Goal: Transaction & Acquisition: Obtain resource

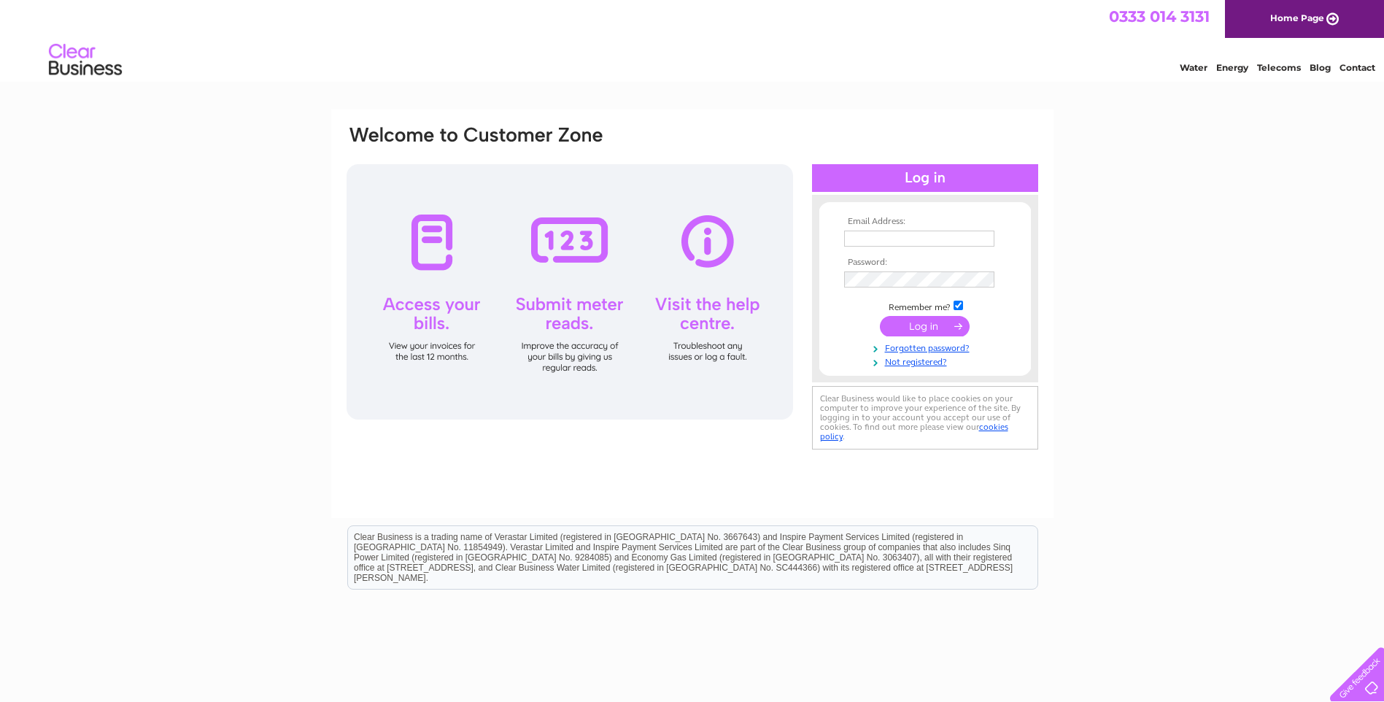
type input "Enquiries@forrestprecisioneng.com"
click at [931, 333] on input "submit" at bounding box center [925, 326] width 90 height 20
click at [941, 327] on input "submit" at bounding box center [925, 326] width 90 height 20
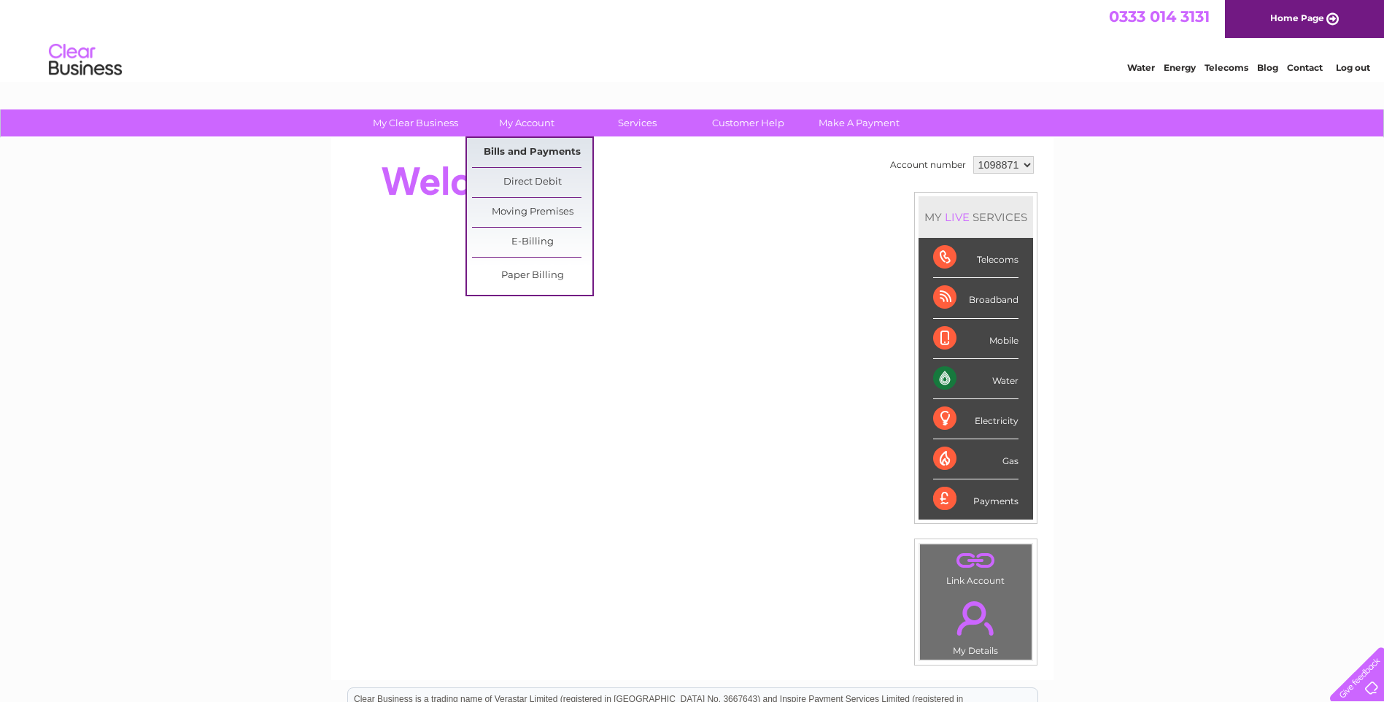
click at [534, 157] on link "Bills and Payments" at bounding box center [532, 152] width 120 height 29
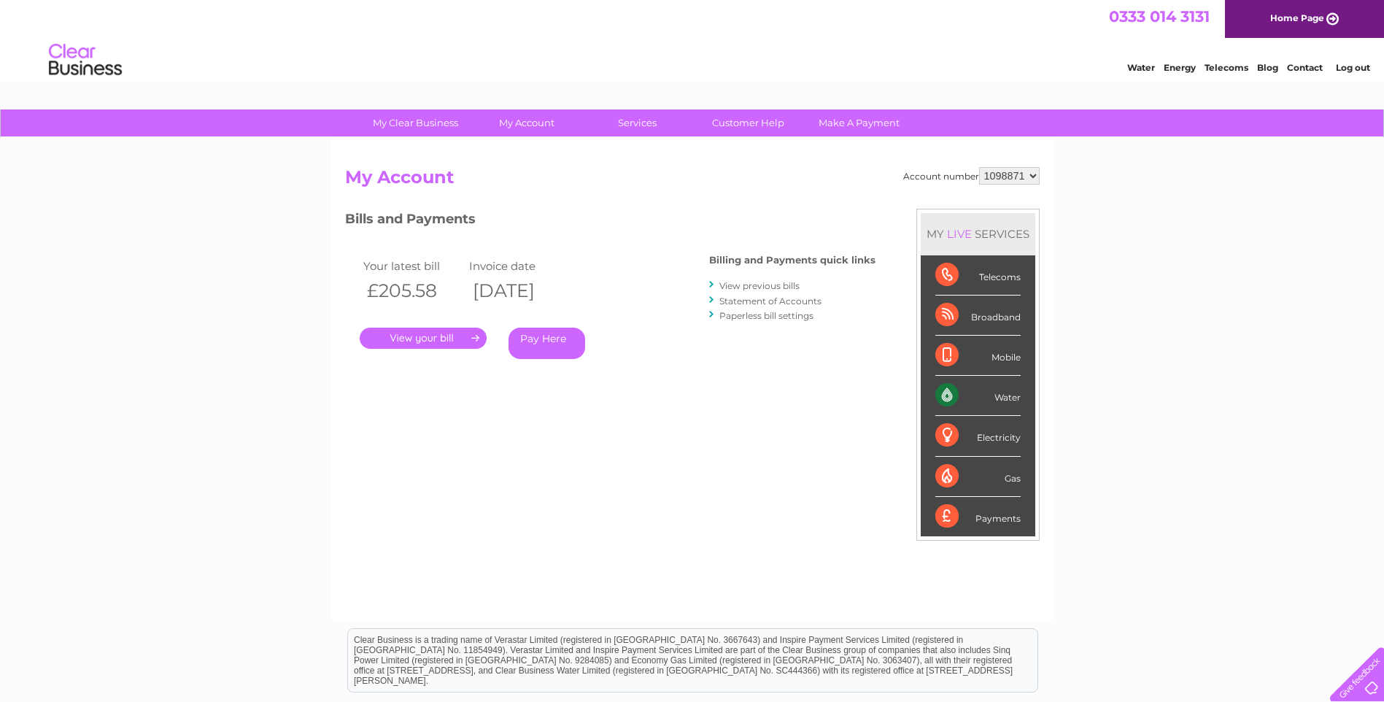
click at [433, 340] on link "." at bounding box center [423, 338] width 127 height 21
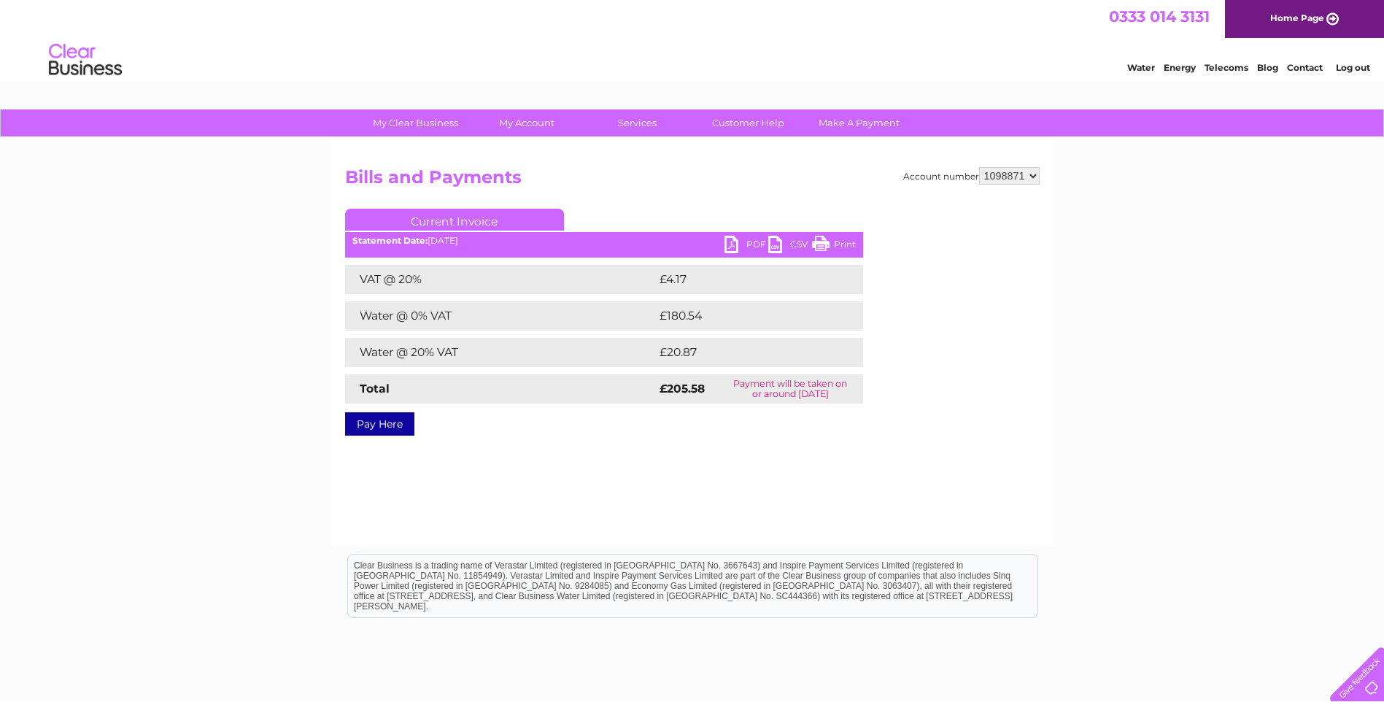
click at [732, 244] on link "PDF" at bounding box center [747, 246] width 44 height 21
click at [1036, 177] on select "1098871 1098873 1098874" at bounding box center [1009, 176] width 61 height 18
select select "1098873"
click at [979, 167] on select "1098871 1098873 1098874" at bounding box center [1009, 176] width 61 height 18
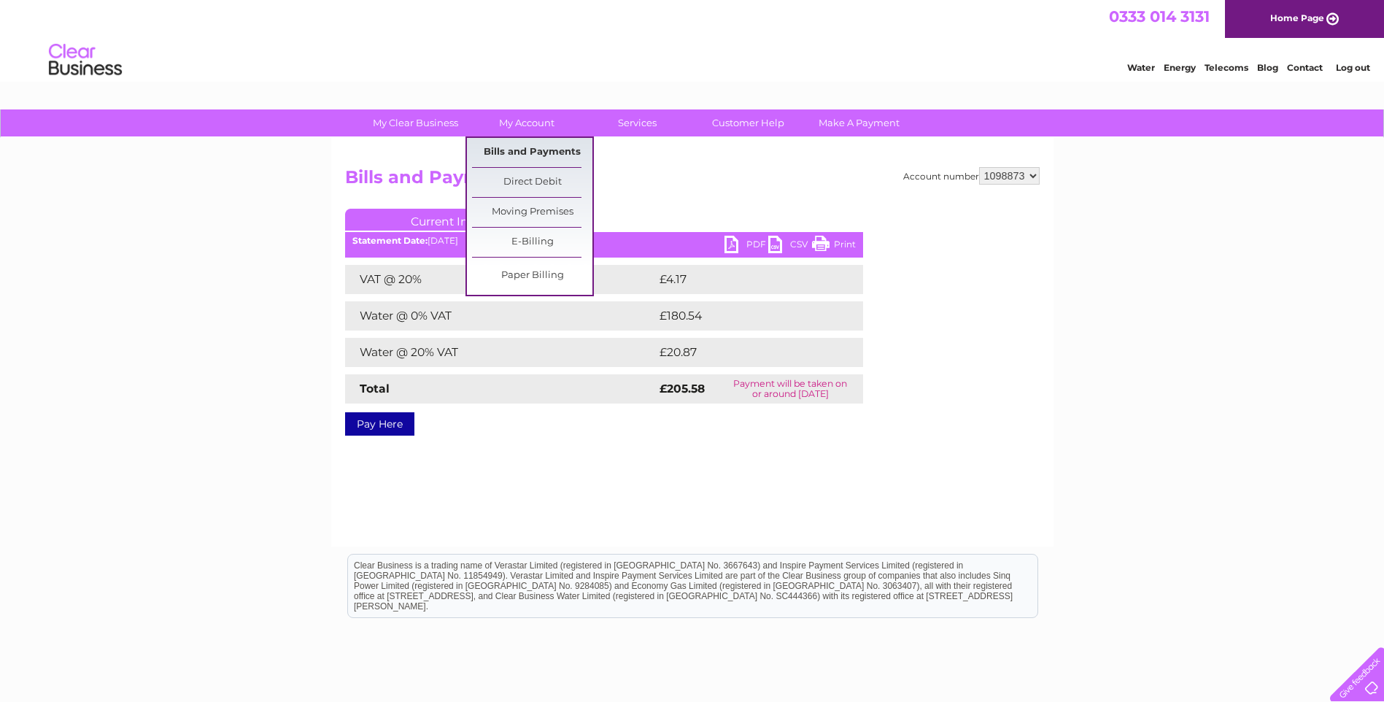
click at [541, 150] on link "Bills and Payments" at bounding box center [532, 152] width 120 height 29
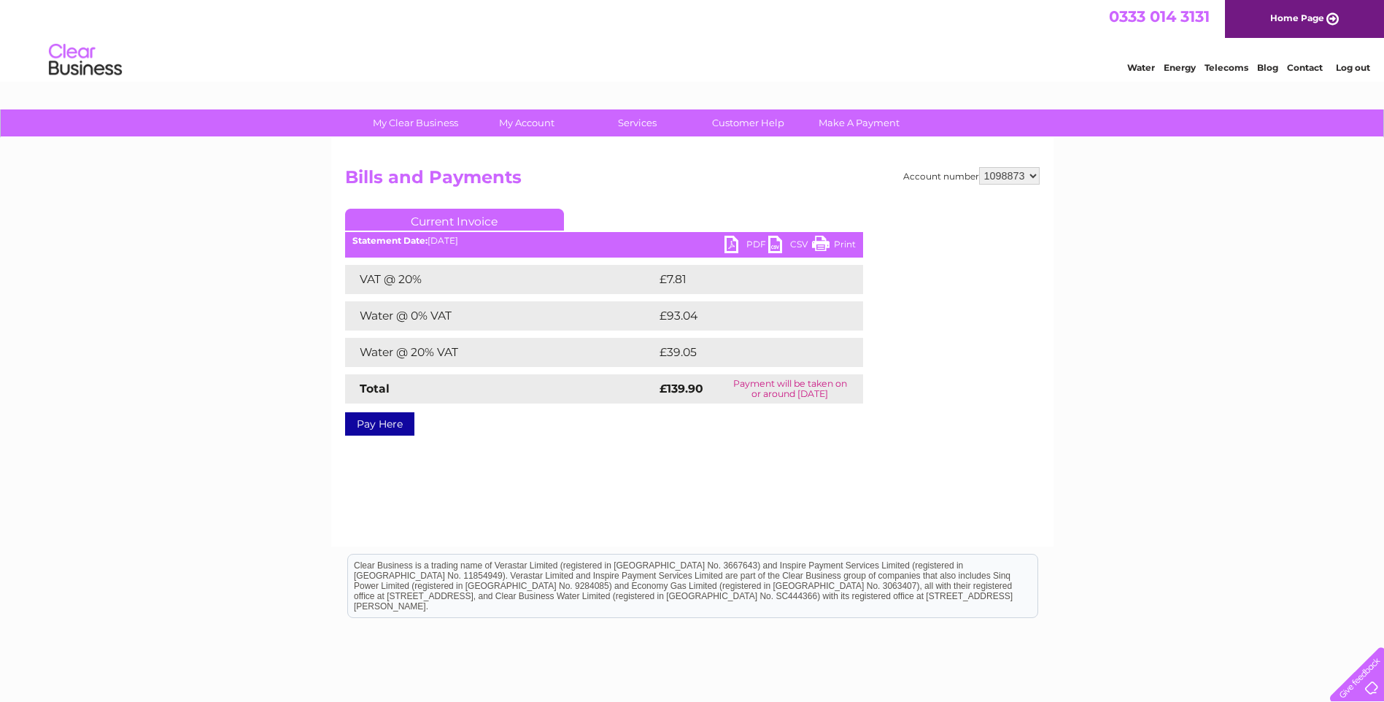
click at [733, 245] on link "PDF" at bounding box center [747, 246] width 44 height 21
click at [1033, 174] on select "1098871 1098873 1098874" at bounding box center [1009, 176] width 61 height 18
select select "1098874"
click at [979, 167] on select "1098871 1098873 1098874" at bounding box center [1009, 176] width 61 height 18
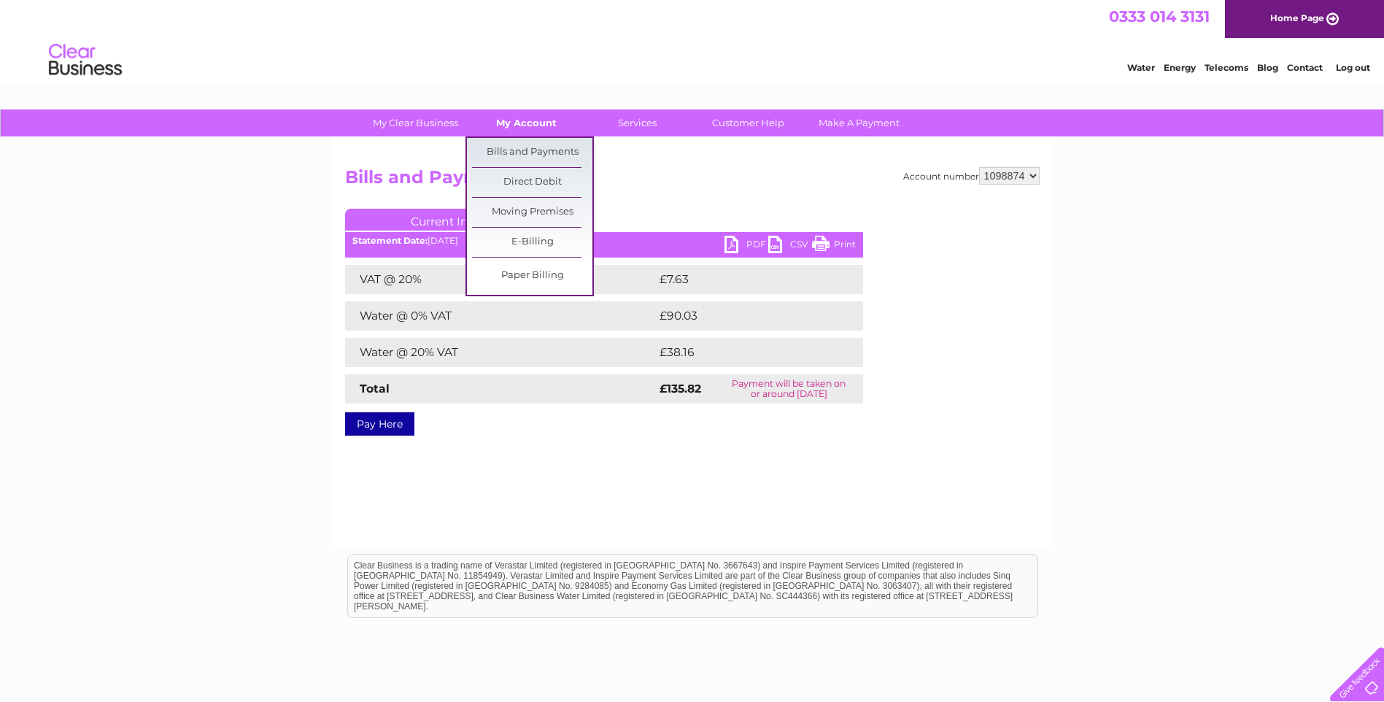
click at [531, 125] on link "My Account" at bounding box center [526, 122] width 120 height 27
click at [530, 151] on link "Bills and Payments" at bounding box center [532, 152] width 120 height 29
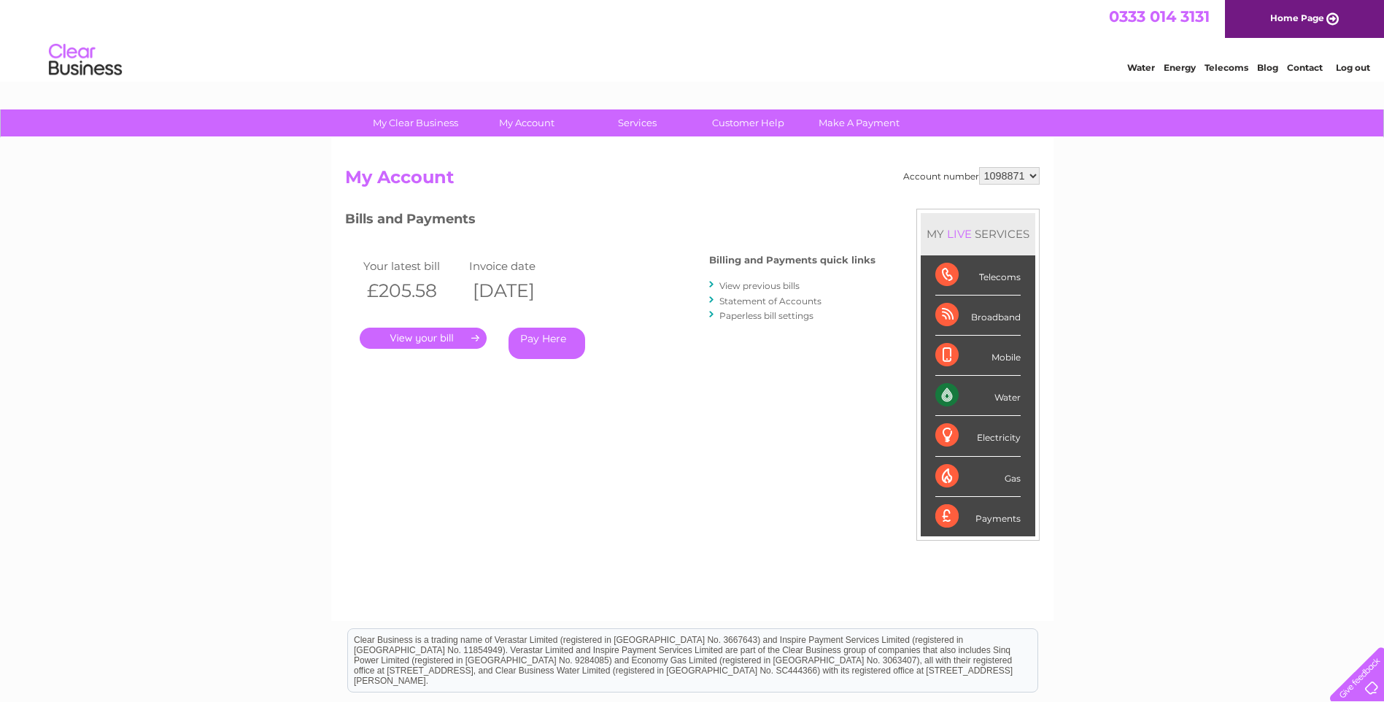
click at [1041, 174] on div "Account number 1098871 1098873 1098874 My Account MY LIVE SERVICES Telecoms Bro…" at bounding box center [692, 379] width 722 height 483
click at [1033, 174] on select "1098871 1098873 1098874" at bounding box center [1009, 176] width 61 height 18
select select "1098874"
click at [979, 167] on select "1098871 1098873 1098874" at bounding box center [1009, 176] width 61 height 18
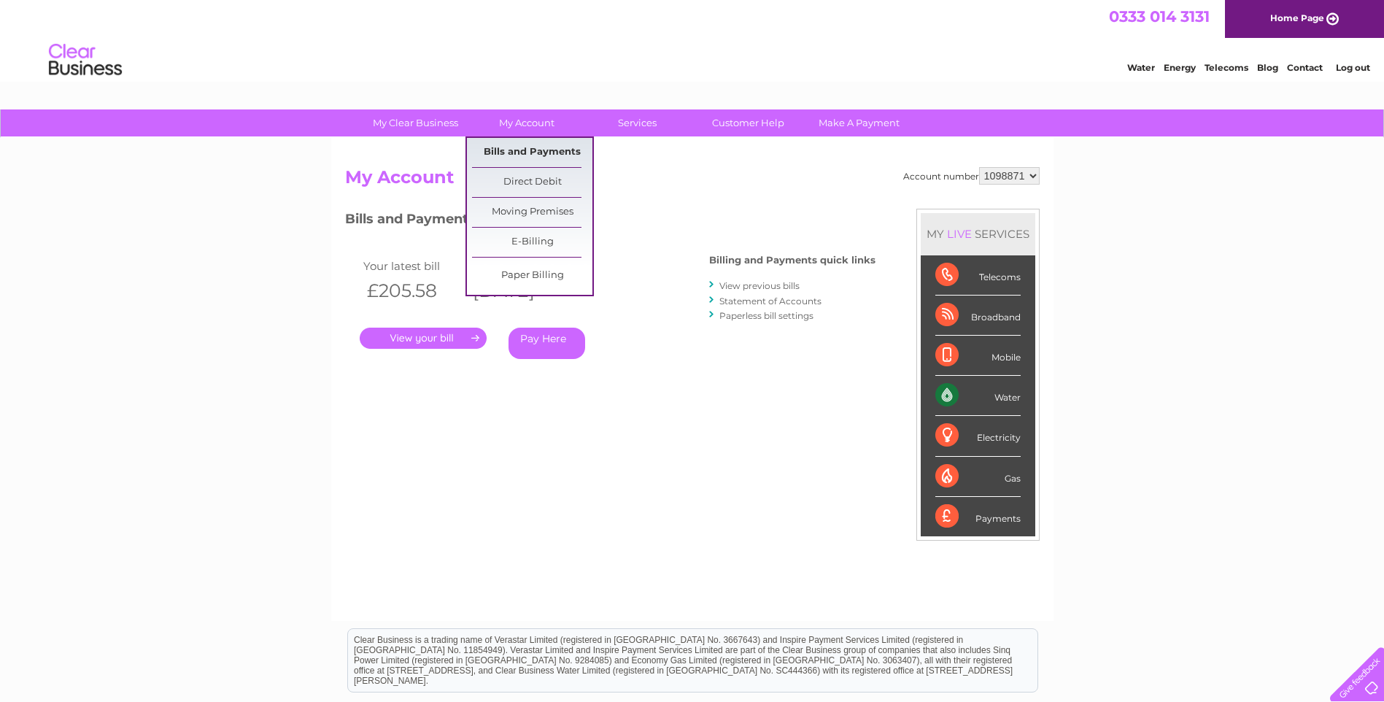
click at [506, 155] on link "Bills and Payments" at bounding box center [532, 152] width 120 height 29
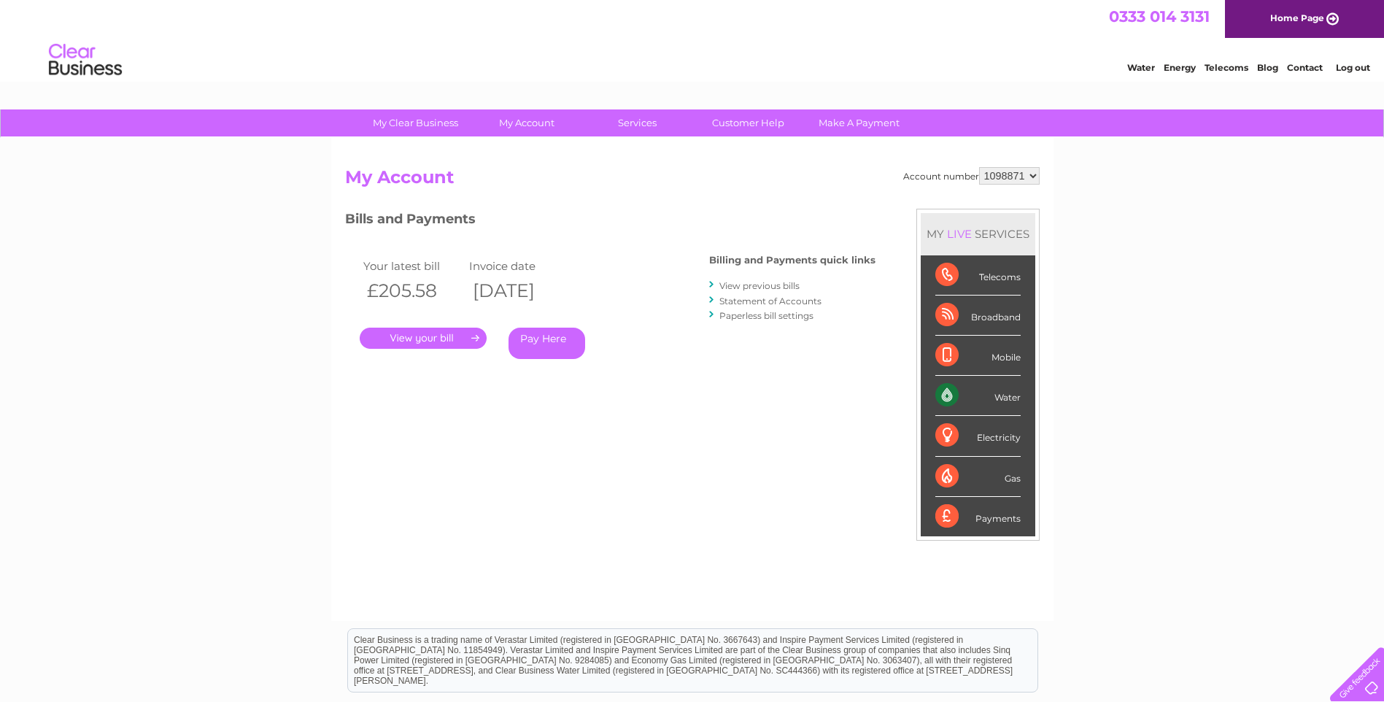
click at [1028, 175] on select "1098871 1098873 1098874" at bounding box center [1009, 176] width 61 height 18
click at [1035, 180] on select "1098871 1098873 1098874" at bounding box center [1009, 176] width 61 height 18
select select "1098874"
click at [979, 167] on select "1098871 1098873 1098874" at bounding box center [1009, 176] width 61 height 18
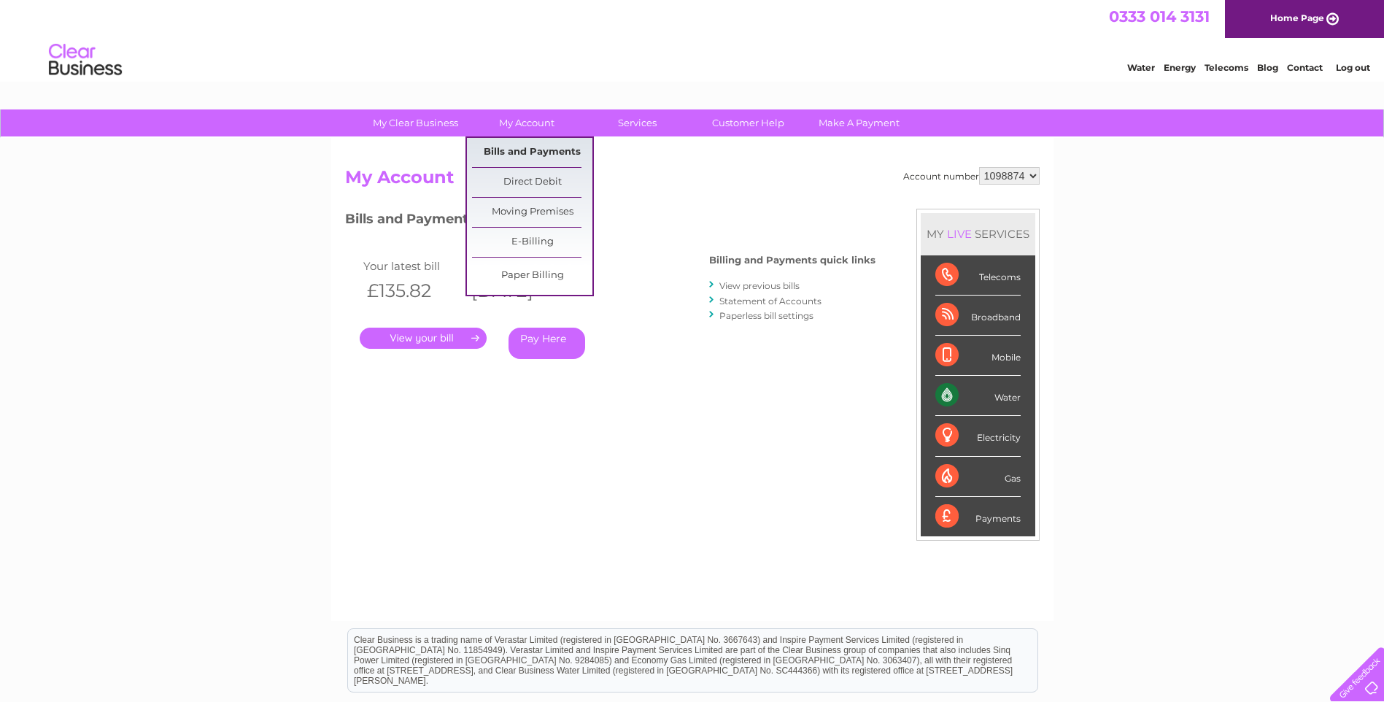
click at [534, 147] on link "Bills and Payments" at bounding box center [532, 152] width 120 height 29
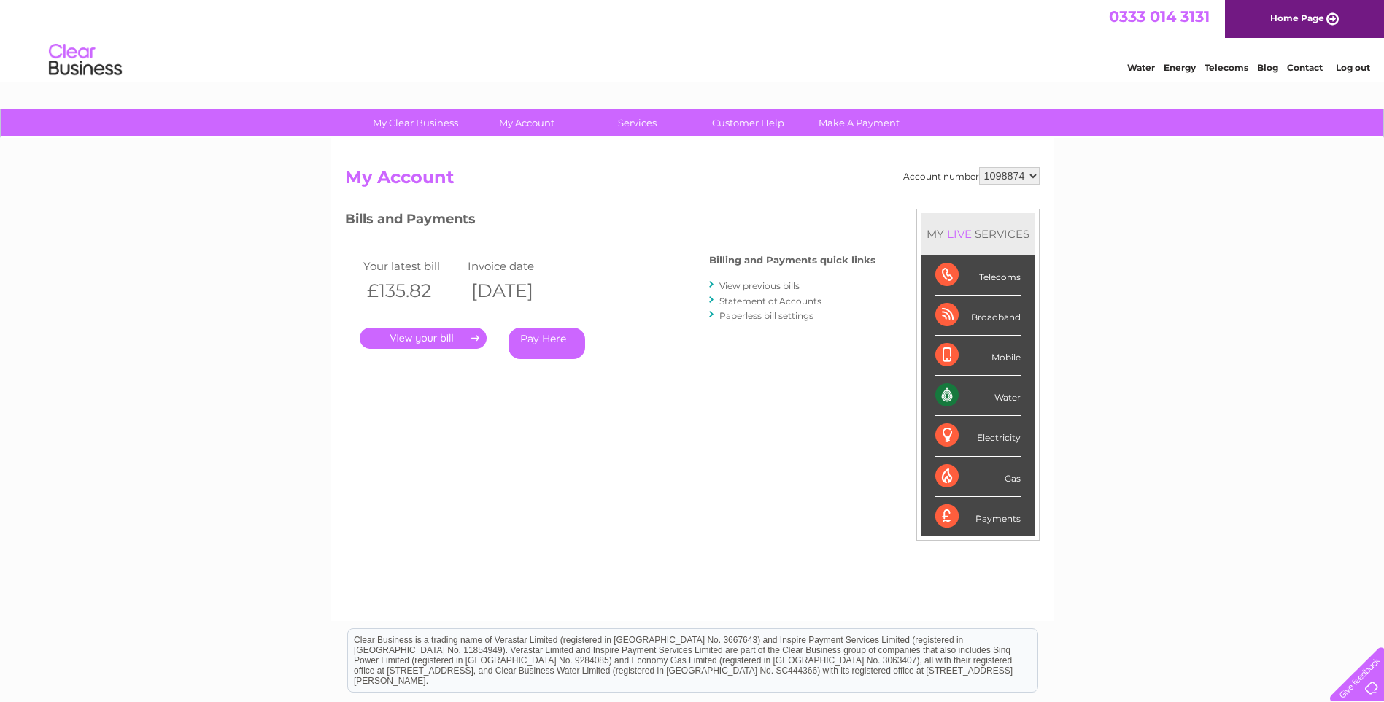
click at [421, 334] on link "." at bounding box center [423, 338] width 127 height 21
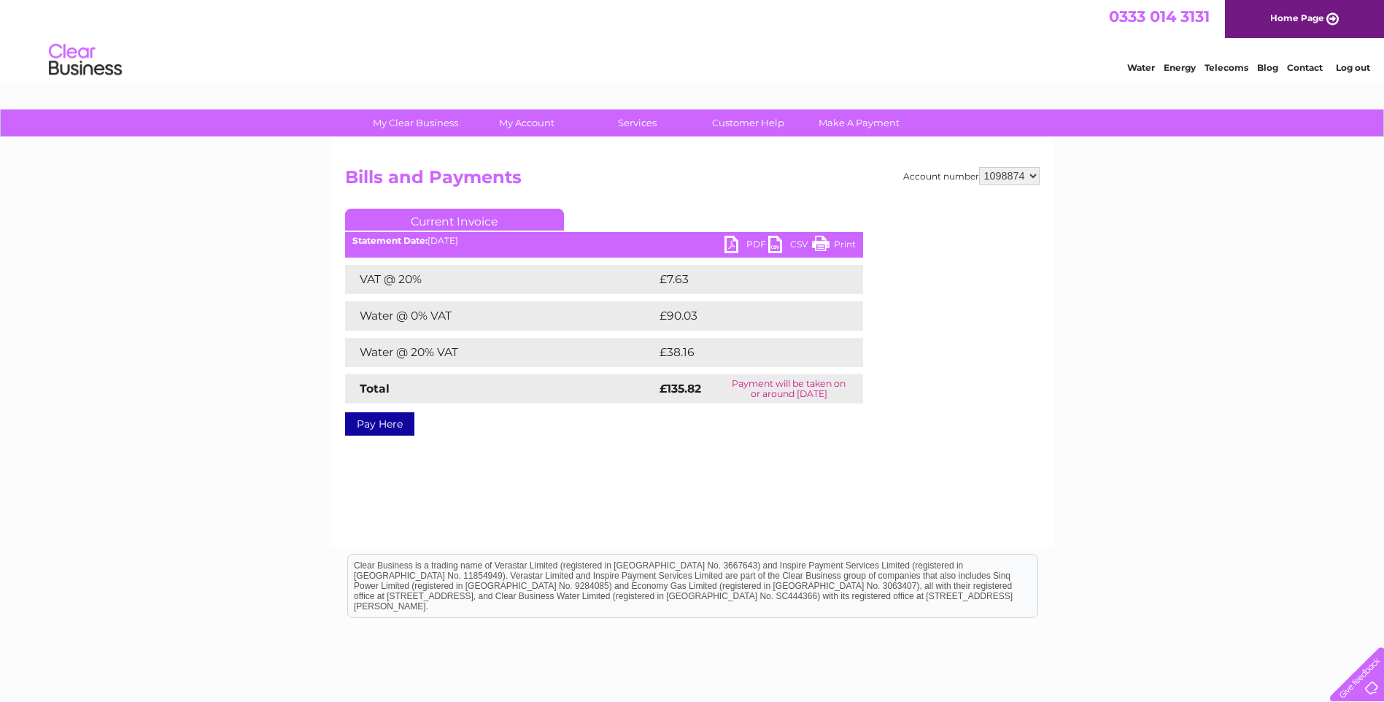
click at [730, 243] on link "PDF" at bounding box center [747, 246] width 44 height 21
